Goal: Task Accomplishment & Management: Complete application form

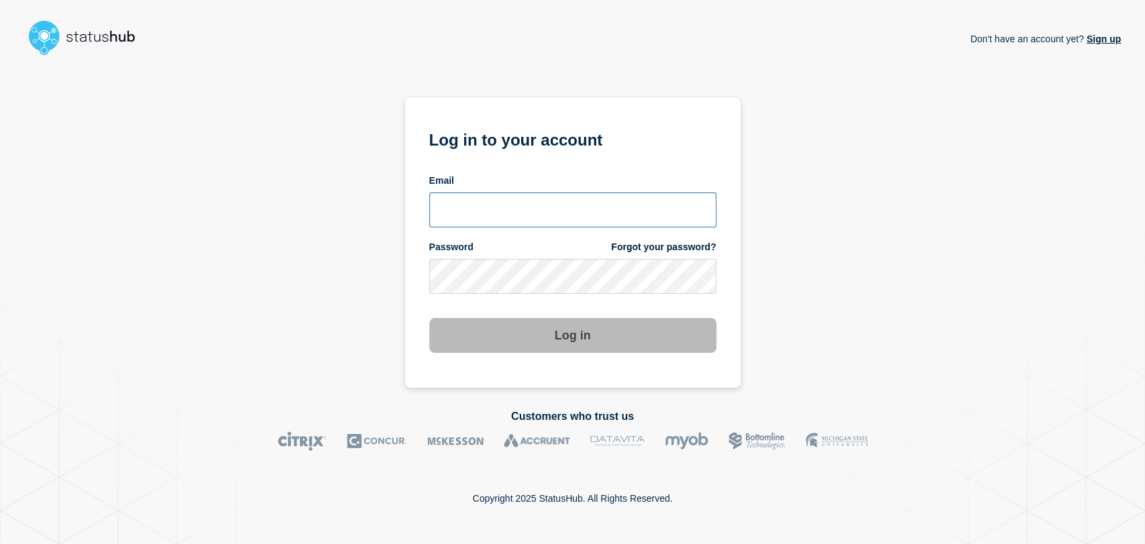
click at [517, 200] on input "email input" at bounding box center [572, 209] width 287 height 35
type input "gavin.moore@accruent.com"
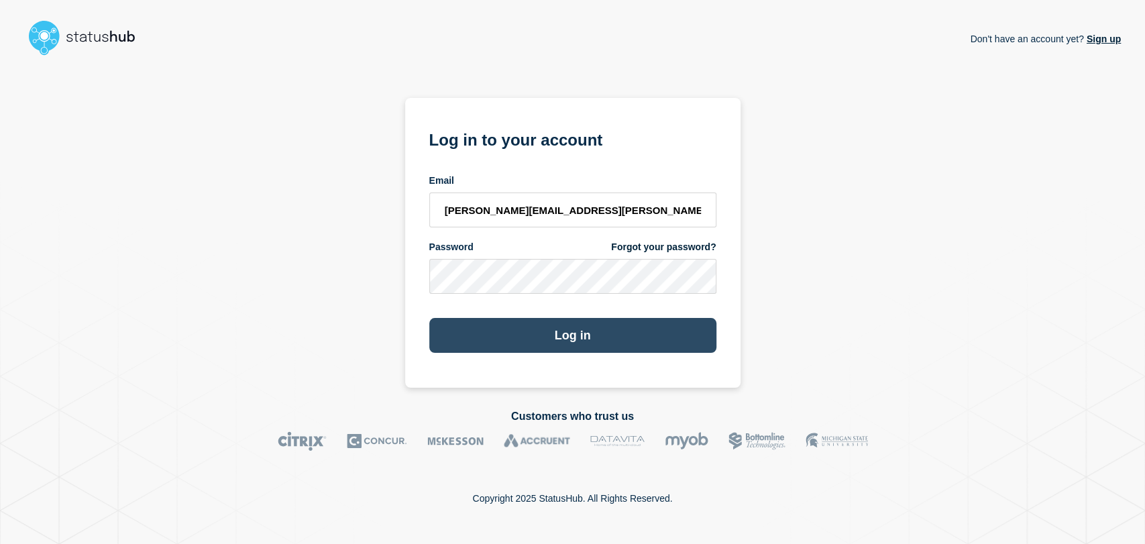
click at [541, 331] on button "Log in" at bounding box center [572, 335] width 287 height 35
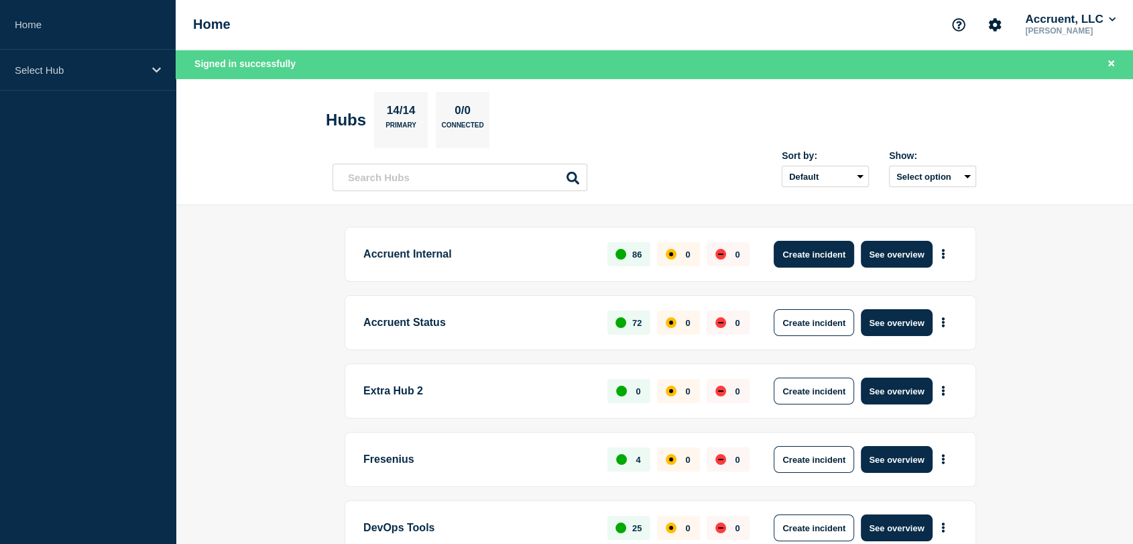
click at [811, 248] on button "Create incident" at bounding box center [814, 254] width 80 height 27
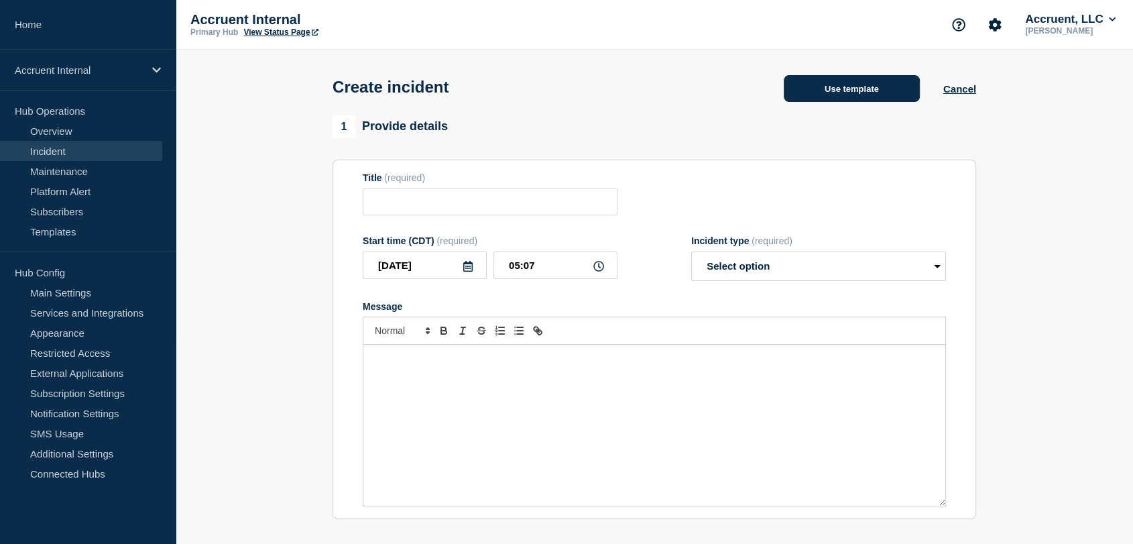
click at [799, 88] on button "Use template" at bounding box center [852, 88] width 136 height 27
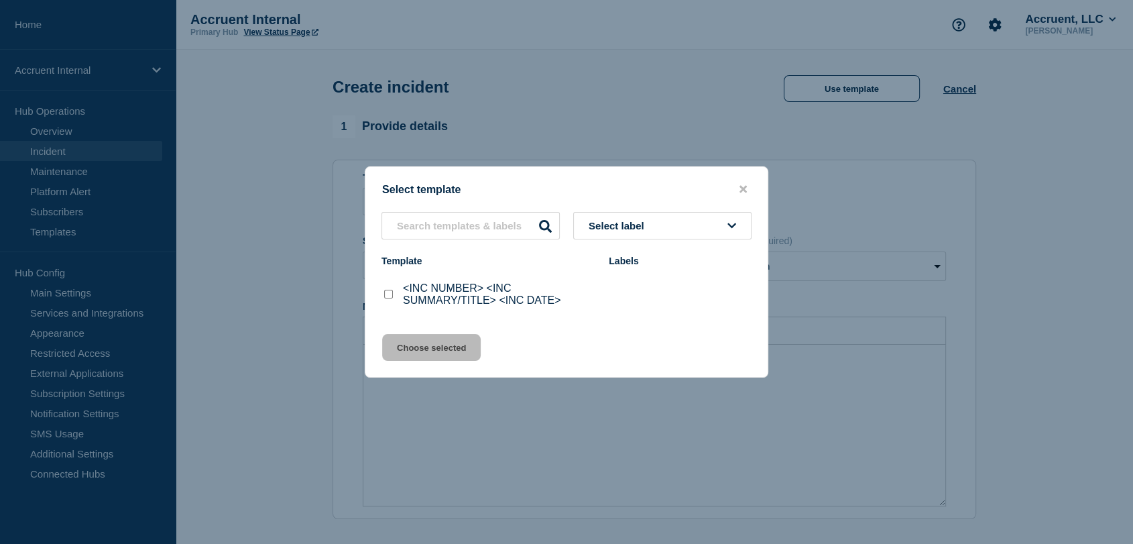
click at [388, 295] on input "<INC NUMBER> <INC SUMMARY/TITLE> <INC DATE> checkbox" at bounding box center [388, 294] width 9 height 9
checkbox input "true"
click at [445, 351] on button "Choose selected" at bounding box center [431, 347] width 99 height 27
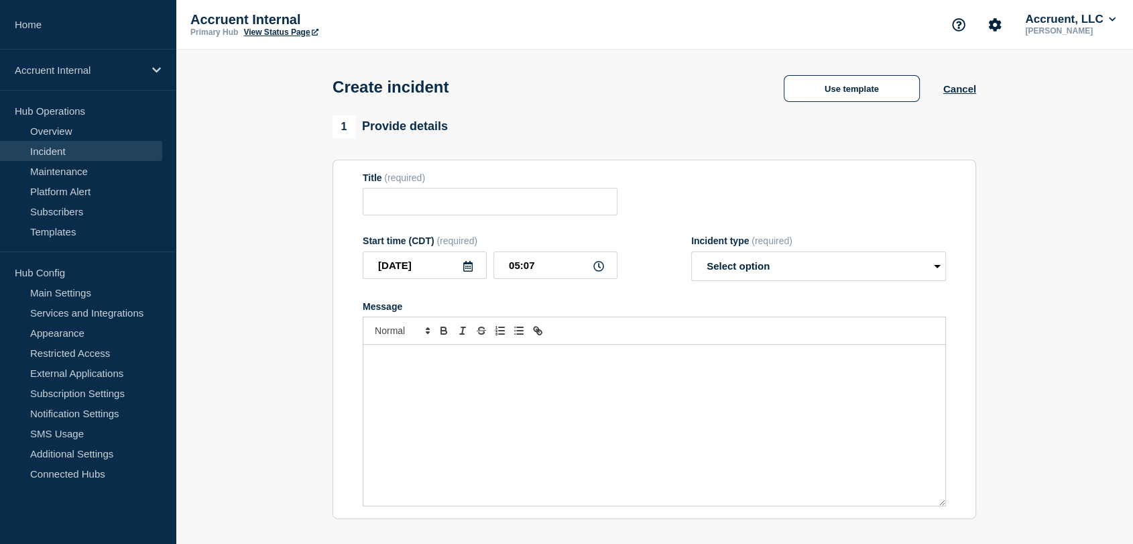
type input "<INC NUMBER> <INC SUMMARY/TITLE> <INC DATE>"
select select "investigating"
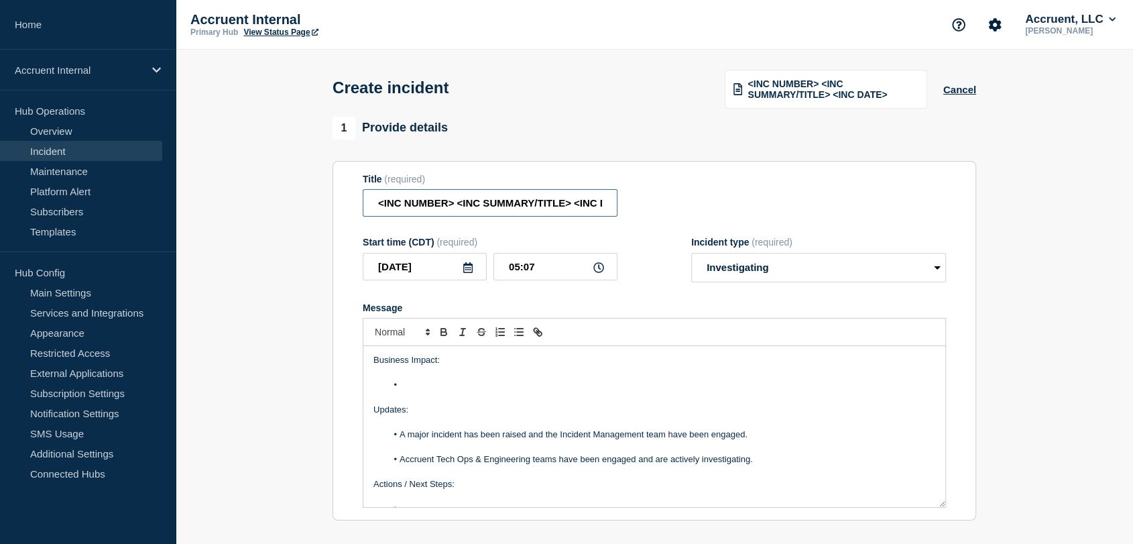
scroll to position [0, 30]
drag, startPoint x: 372, startPoint y: 205, endPoint x: 767, endPoint y: 182, distance: 395.6
click at [767, 182] on div "Title (required) <INC NUMBER> <INC SUMMARY/TITLE> <INC DATE>" at bounding box center [654, 196] width 583 height 44
paste input "INC1526355 | EMS | Application Unavailable | [DATE]"
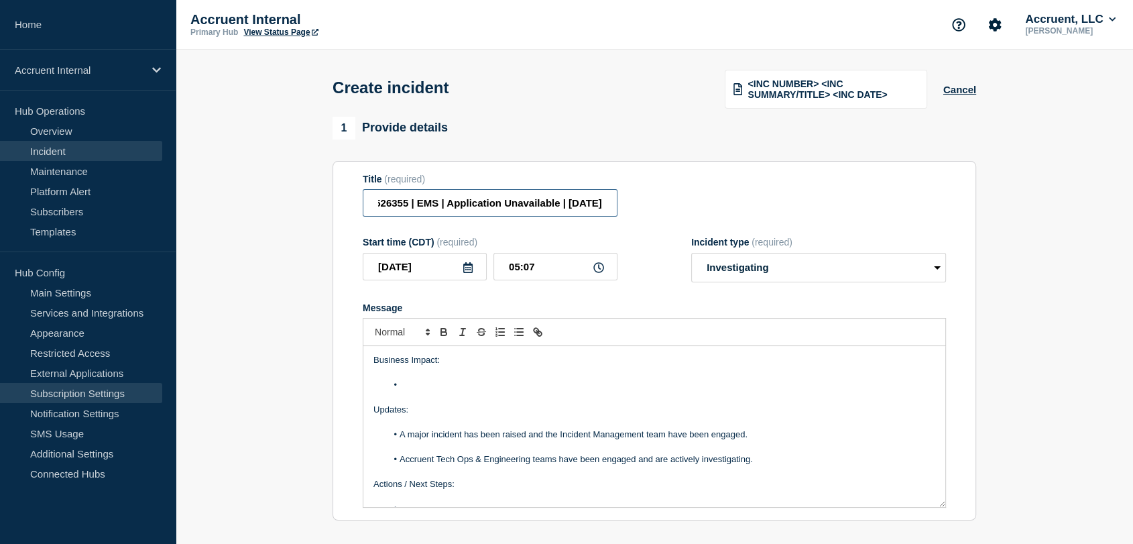
type input "INC1526355 | EMS | Application Unavailable | [DATE]"
click at [412, 384] on li "Message" at bounding box center [661, 385] width 549 height 12
paste div "Message"
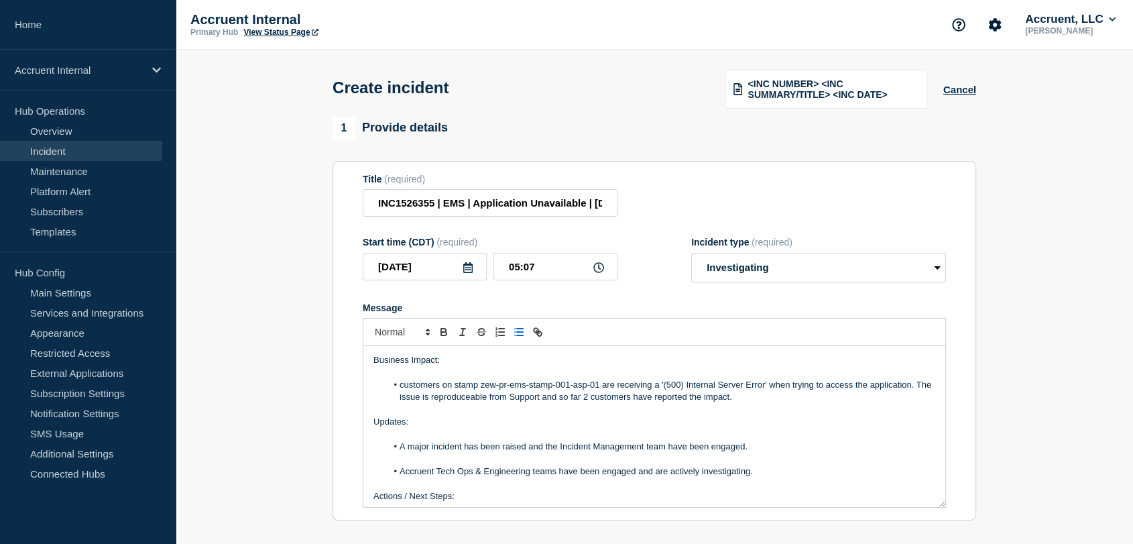
click at [404, 386] on li "customers on stamp zew-pr-ems-stamp-001-asp-01 are receiving a '(500) Internal …" at bounding box center [661, 391] width 549 height 25
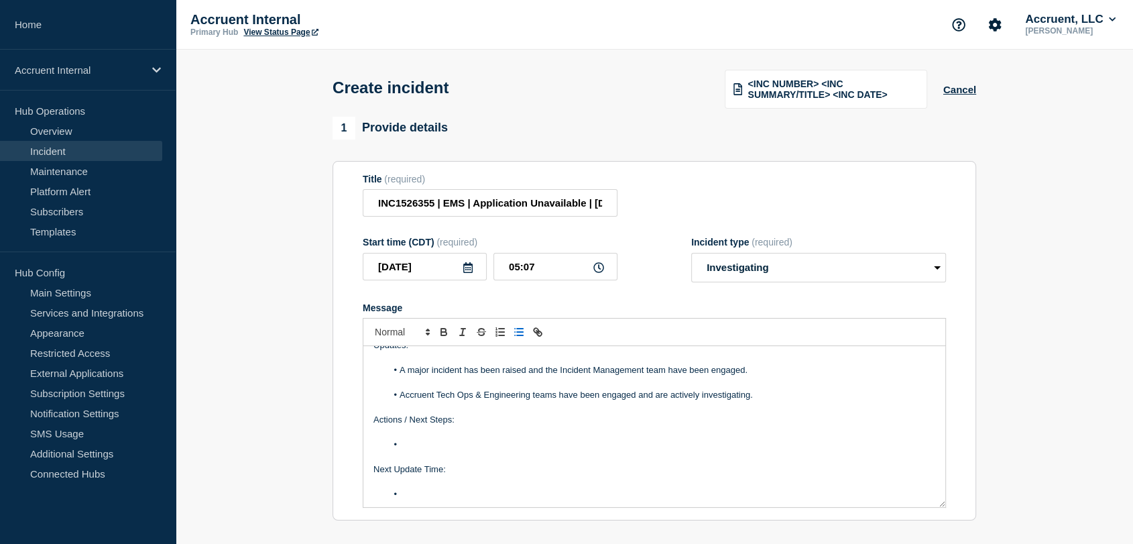
scroll to position [78, 0]
click at [472, 442] on li "Message" at bounding box center [661, 443] width 549 height 12
click at [435, 498] on li "Message" at bounding box center [661, 493] width 549 height 12
click at [441, 493] on li "6.30AM CT [DATE]" at bounding box center [661, 493] width 549 height 12
click at [447, 492] on li "6.30AM CT[DATE]" at bounding box center [661, 493] width 549 height 12
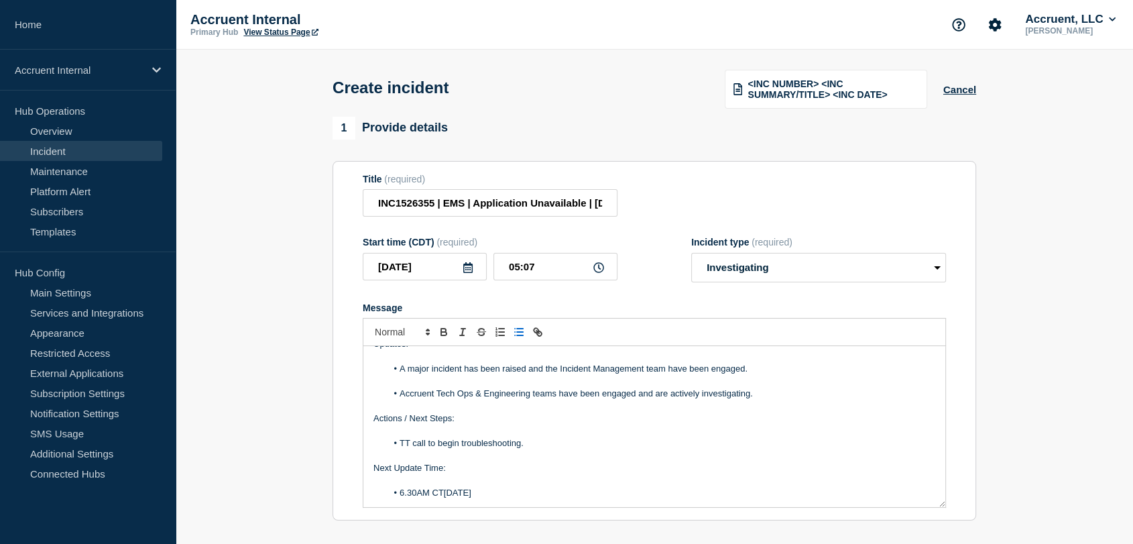
click at [514, 496] on li "6.30AM CT[DATE]" at bounding box center [661, 493] width 549 height 12
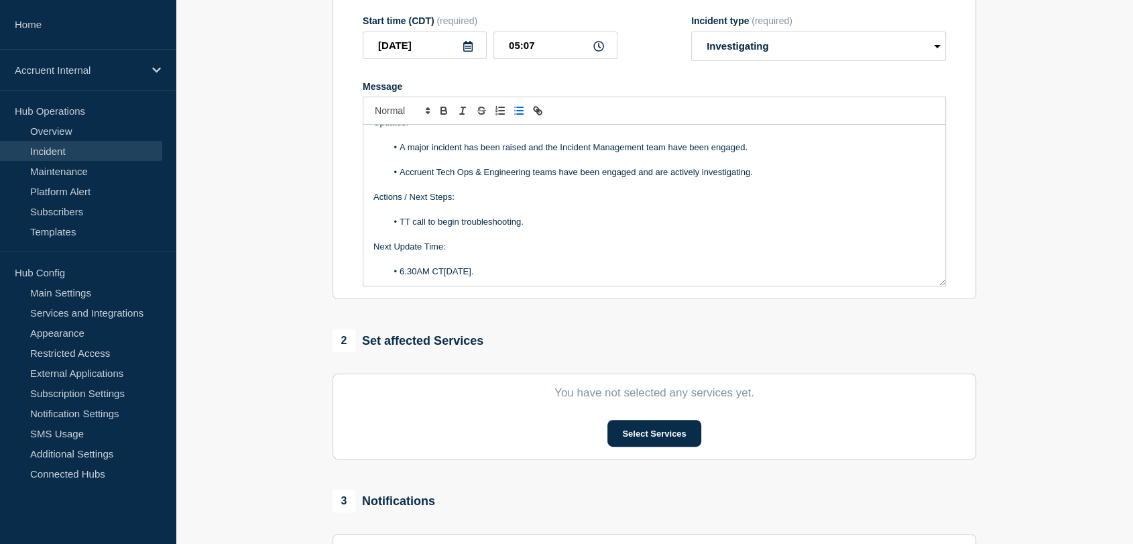
scroll to position [223, 0]
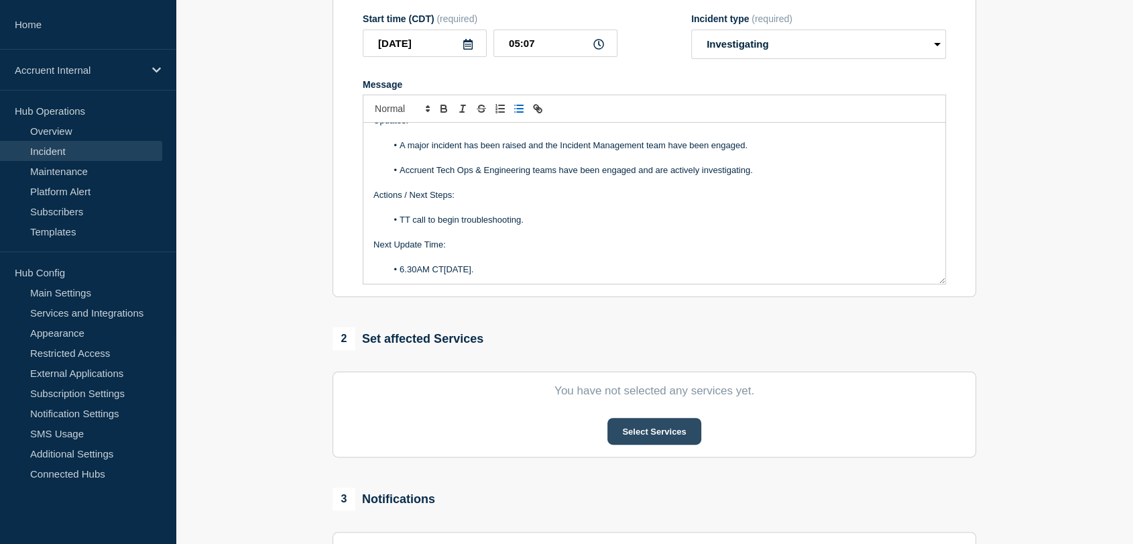
click at [638, 431] on button "Select Services" at bounding box center [654, 431] width 93 height 27
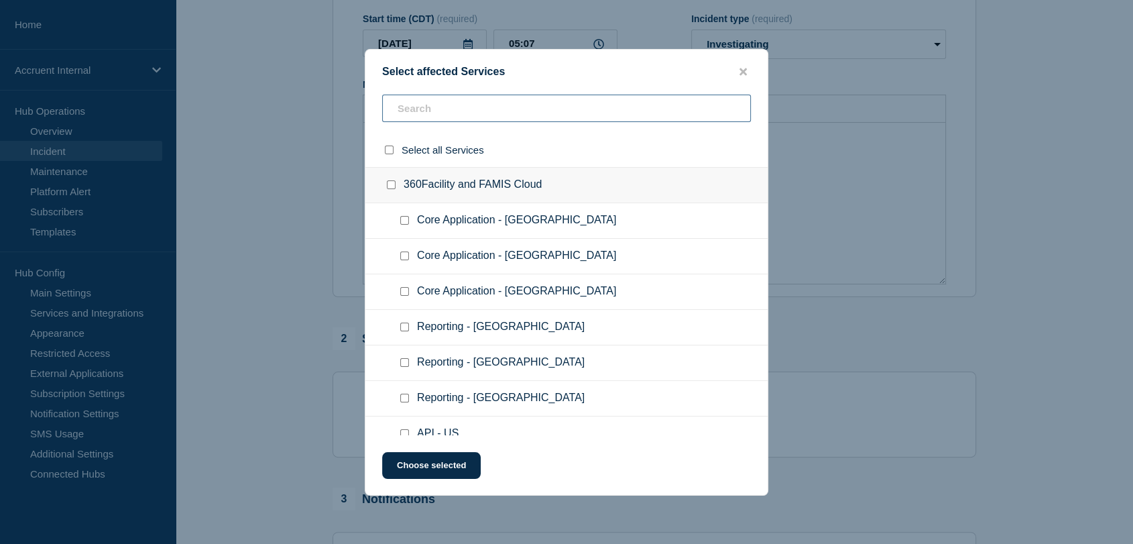
click at [461, 107] on input "text" at bounding box center [566, 108] width 369 height 27
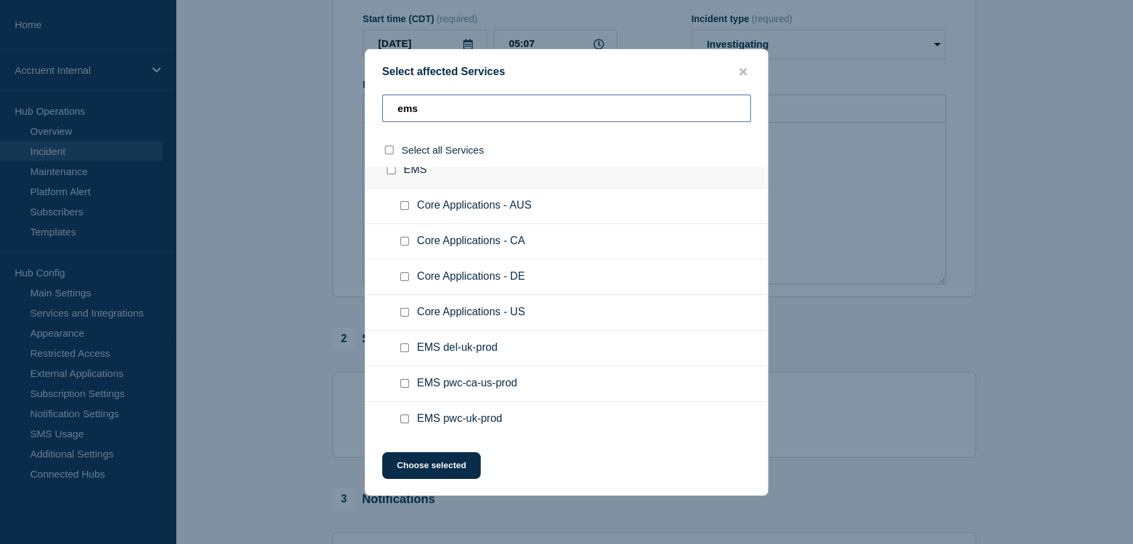
scroll to position [18, 0]
type input "ems"
click at [402, 276] on input "Core Applications - DE checkbox" at bounding box center [404, 274] width 9 height 9
checkbox input "true"
click at [450, 466] on button "Choose selected" at bounding box center [431, 465] width 99 height 27
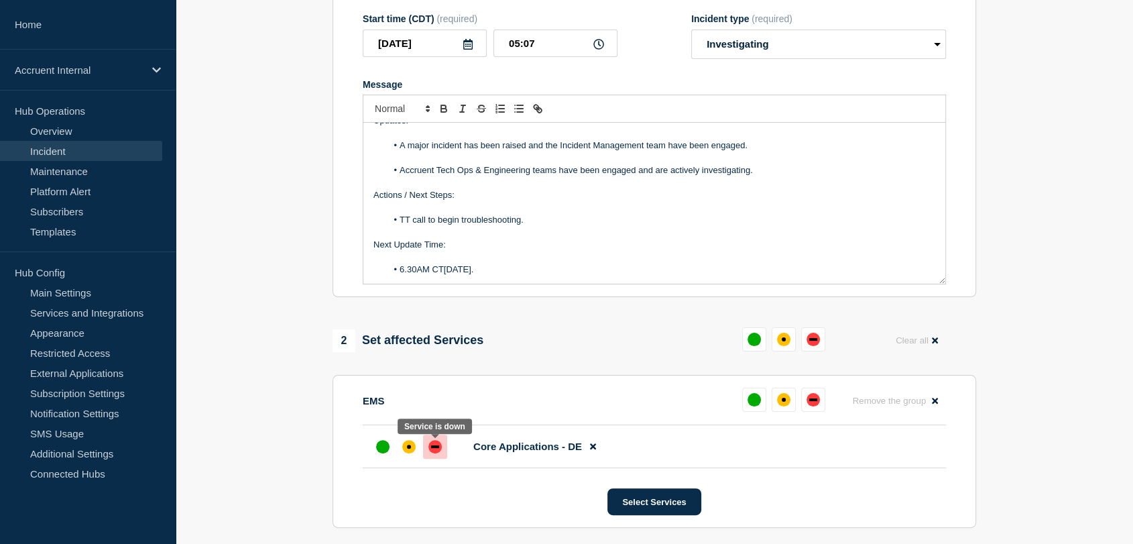
click at [440, 449] on div "down" at bounding box center [435, 446] width 13 height 13
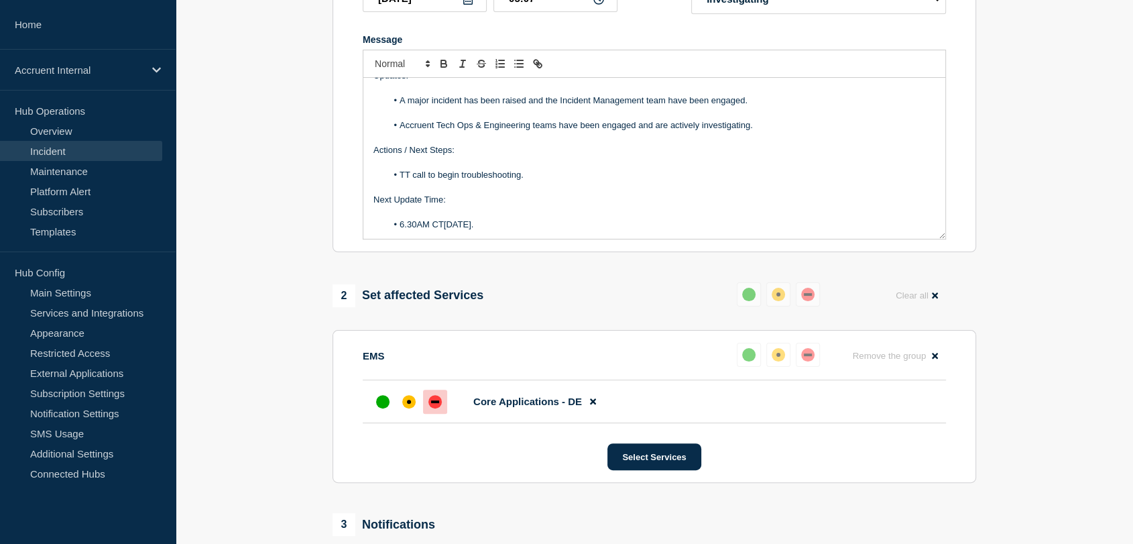
scroll to position [392, 0]
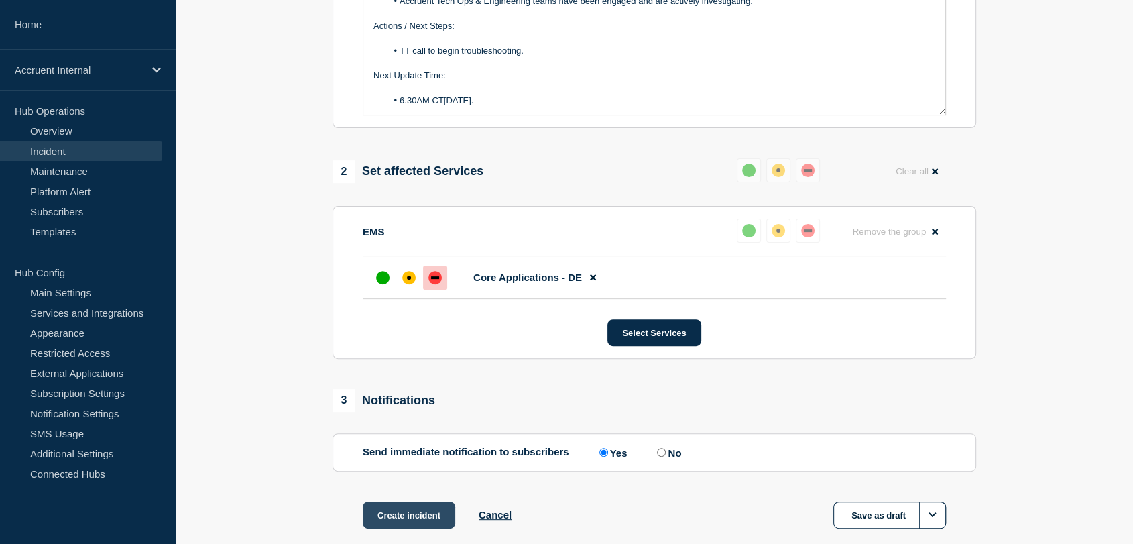
click at [408, 512] on button "Create incident" at bounding box center [409, 515] width 93 height 27
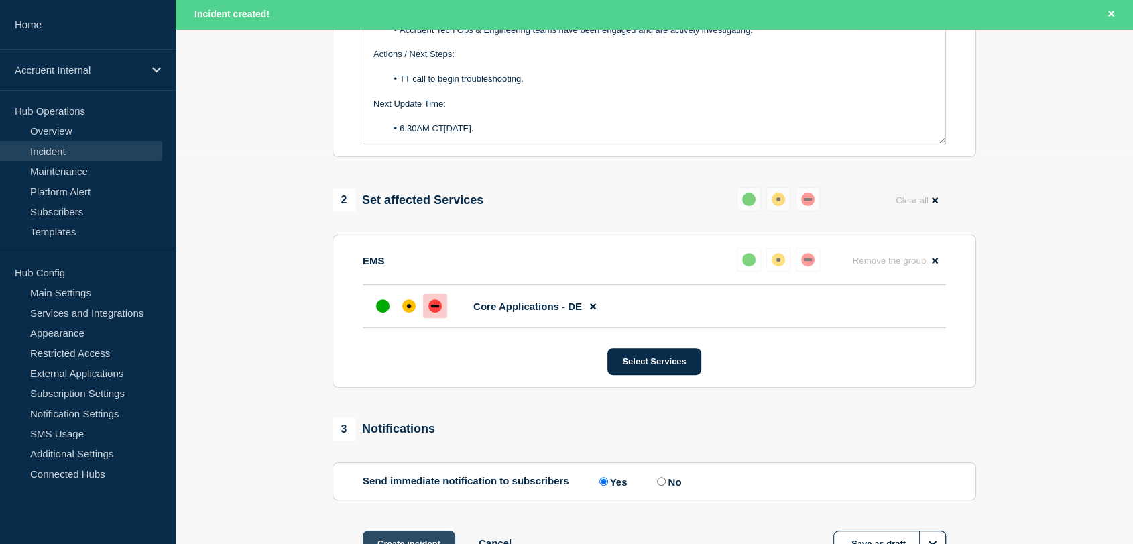
scroll to position [421, 0]
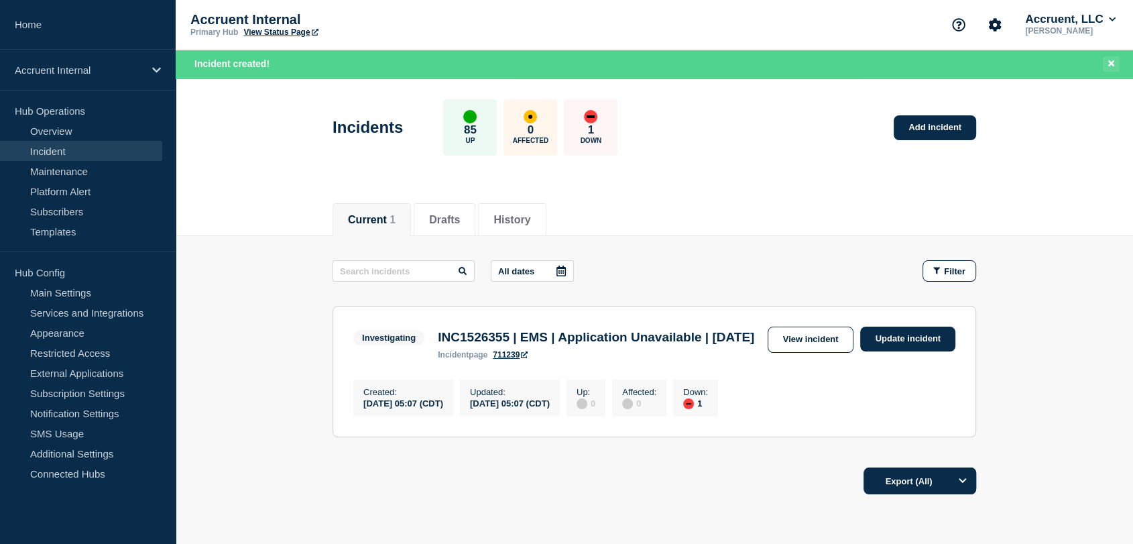
click at [1121, 66] on div "Incident created!" at bounding box center [655, 64] width 958 height 29
